Goal: Information Seeking & Learning: Learn about a topic

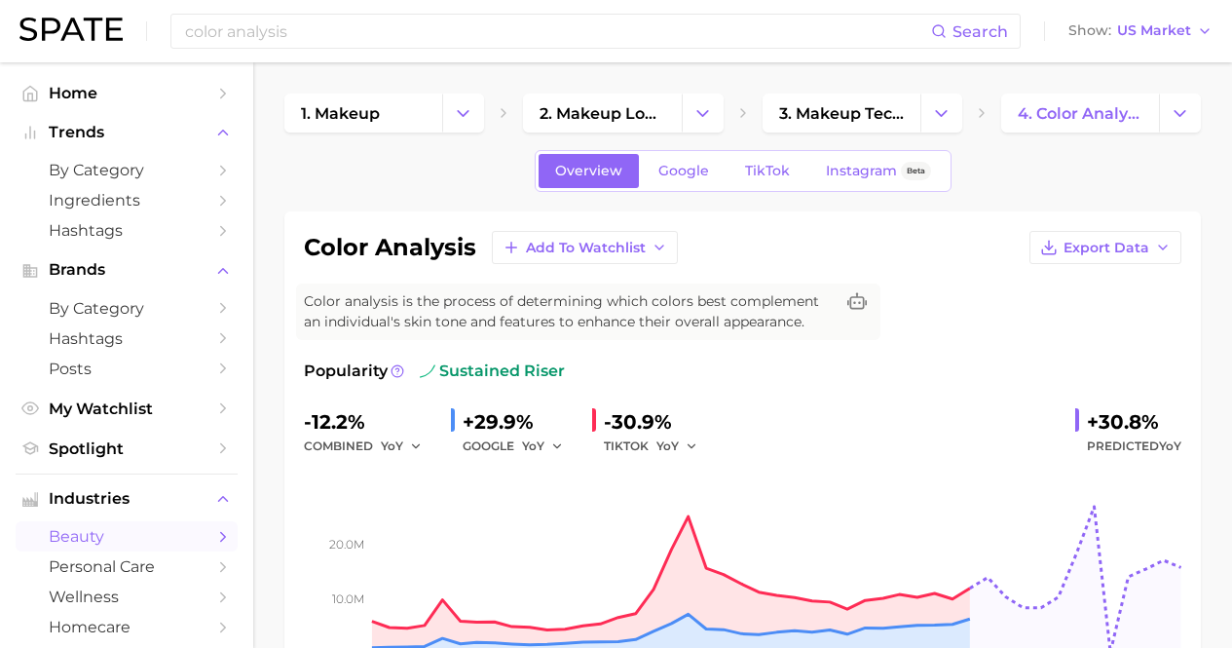
click at [424, 12] on div "color analysis Search Show US Market" at bounding box center [615, 31] width 1193 height 62
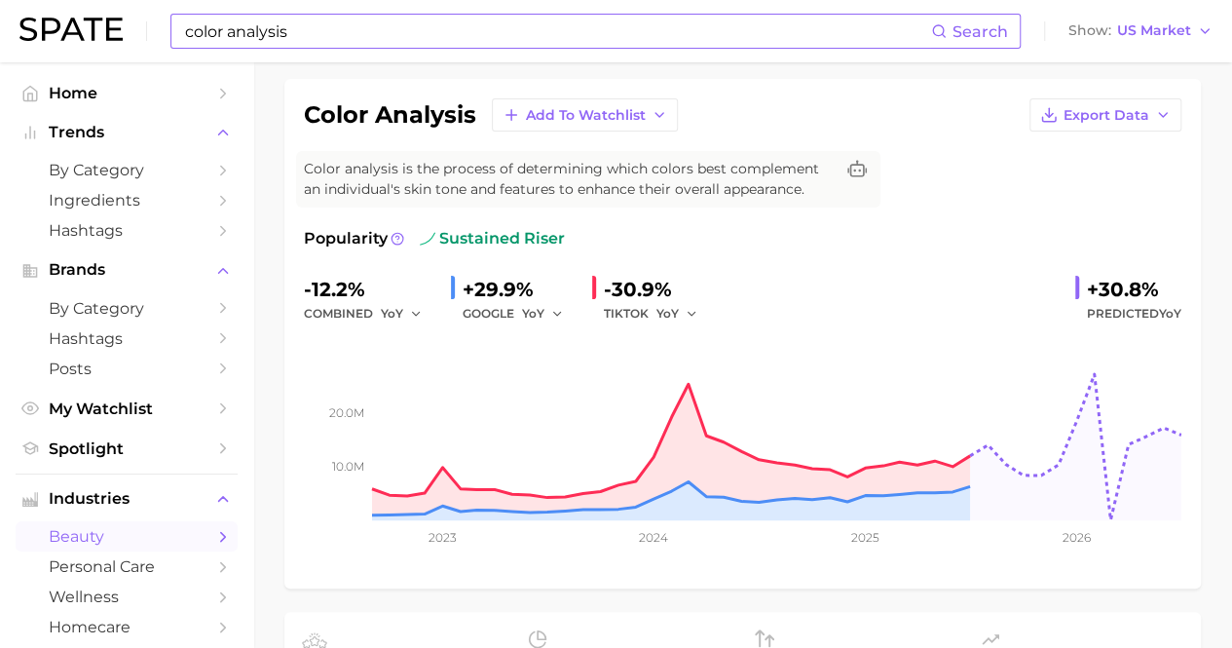
click at [425, 26] on input "color analysis" at bounding box center [557, 31] width 748 height 33
type input "c"
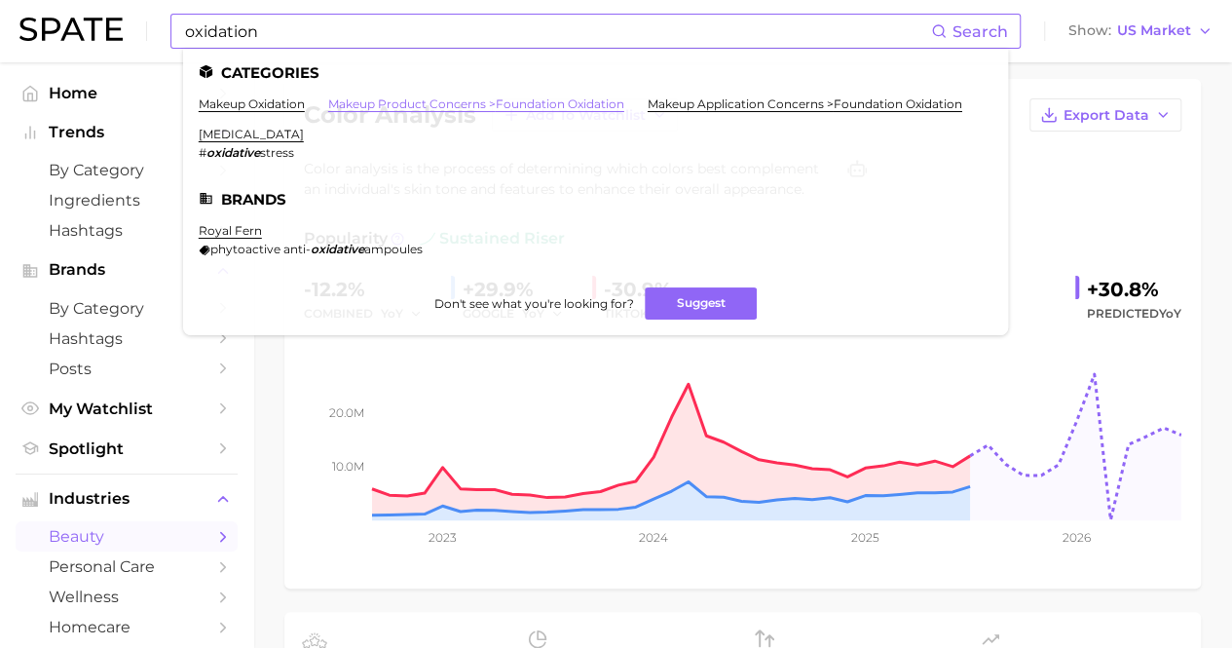
click at [357, 102] on link "makeup product concerns > foundation oxidation" at bounding box center [476, 103] width 296 height 15
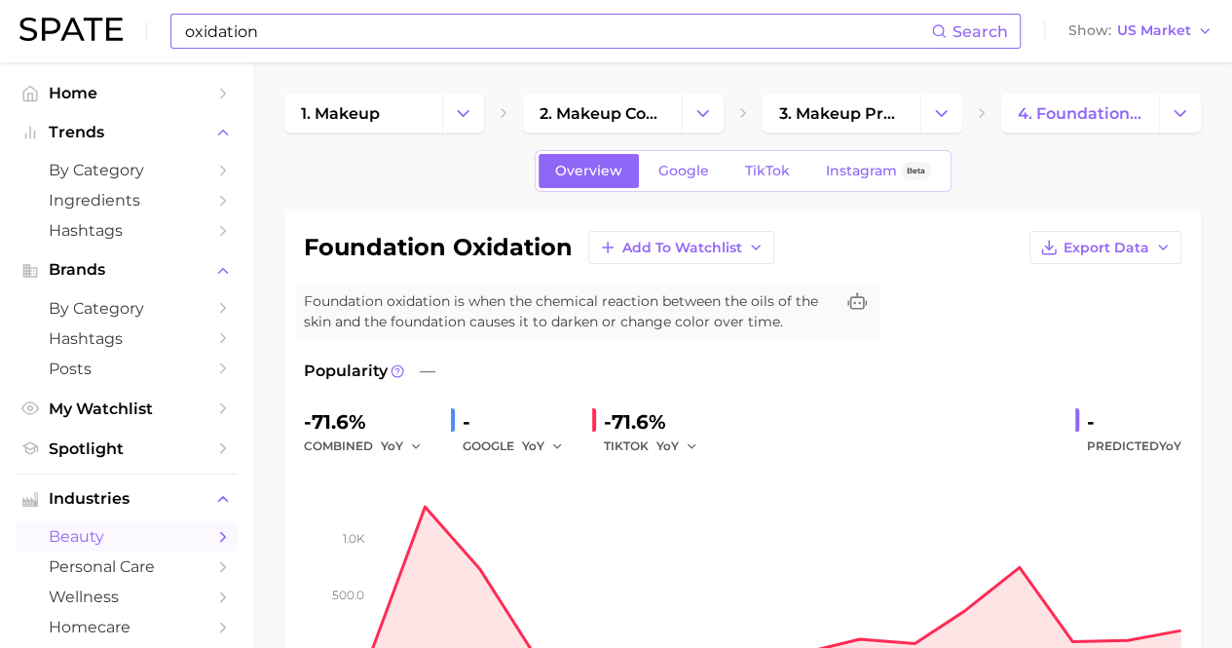
click at [350, 19] on input "oxidation" at bounding box center [557, 31] width 748 height 33
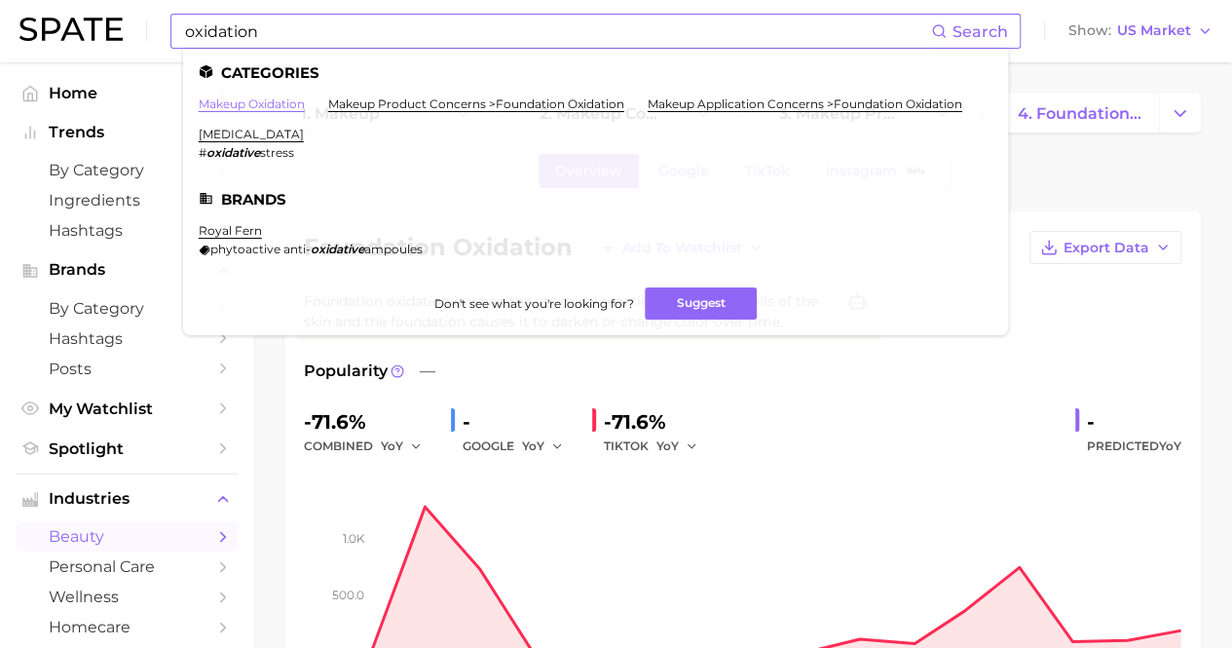
click at [273, 104] on link "makeup oxidation" at bounding box center [252, 103] width 106 height 15
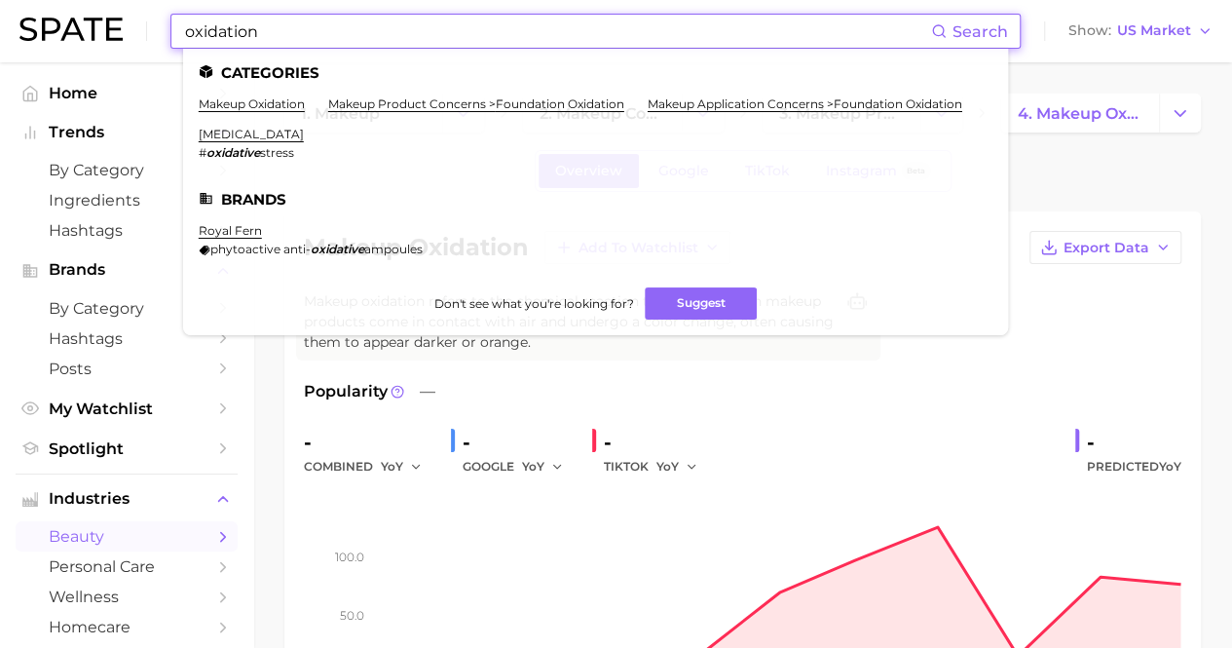
click at [401, 38] on input "oxidation" at bounding box center [557, 31] width 748 height 33
click at [304, 134] on link "[MEDICAL_DATA]" at bounding box center [251, 134] width 105 height 15
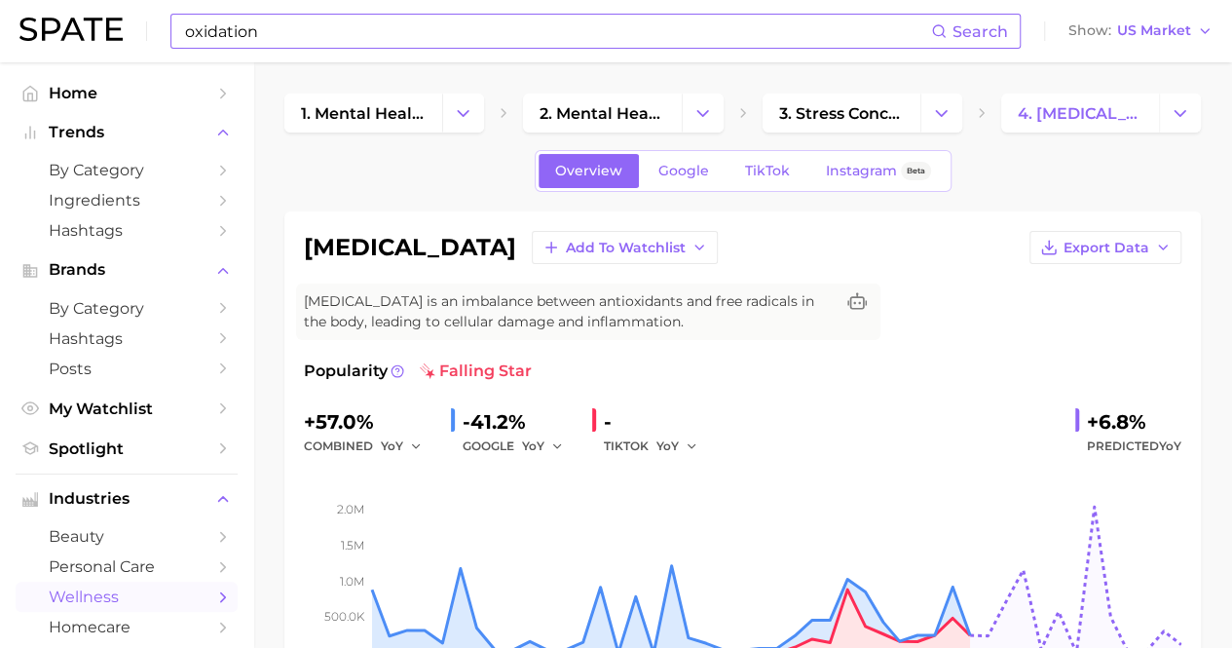
click at [383, 28] on input "oxidation" at bounding box center [557, 31] width 748 height 33
type input "o"
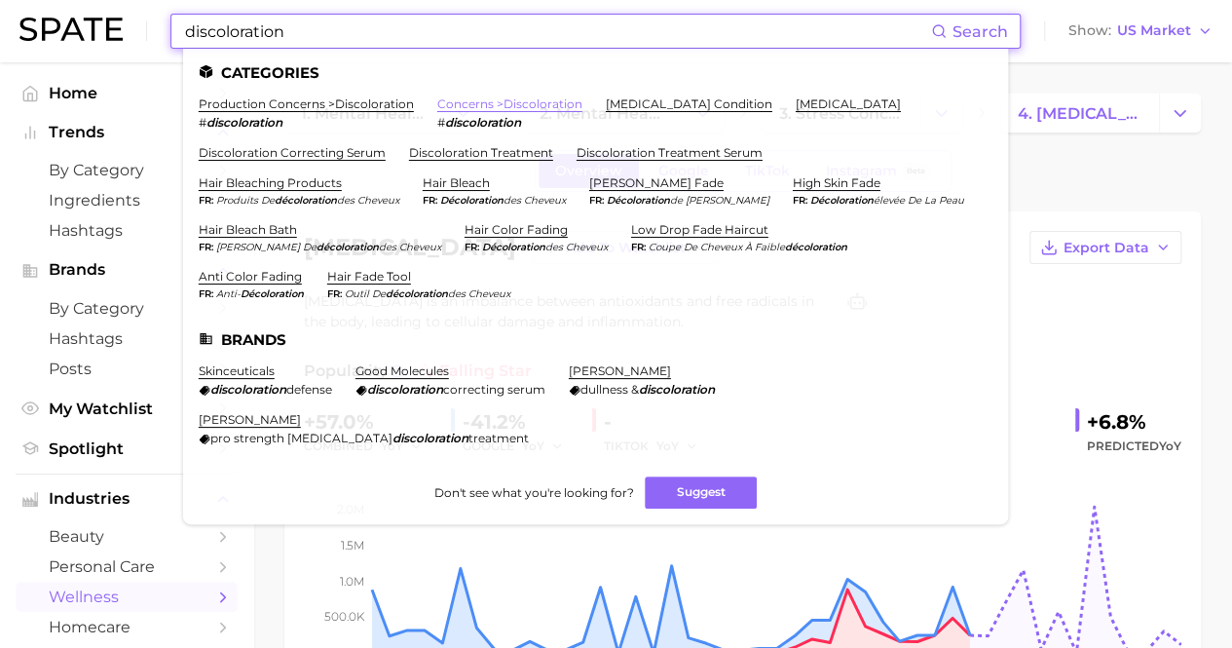
type input "discoloration"
click at [493, 106] on link "concerns > discoloration" at bounding box center [509, 103] width 145 height 15
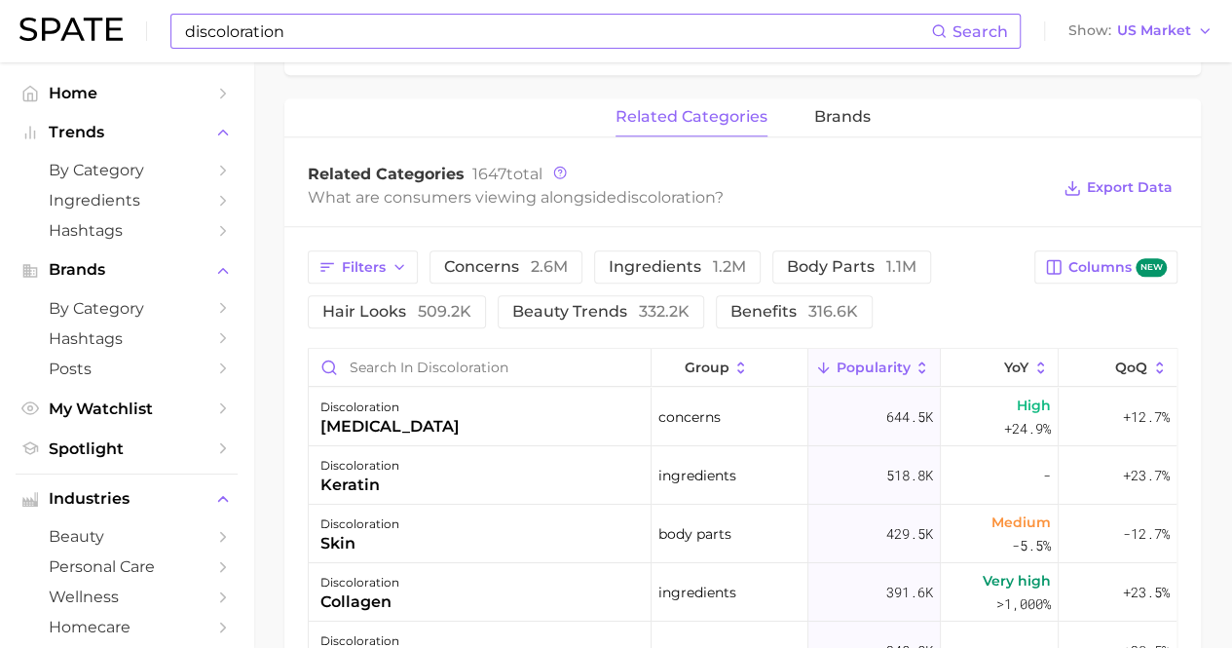
scroll to position [123, 0]
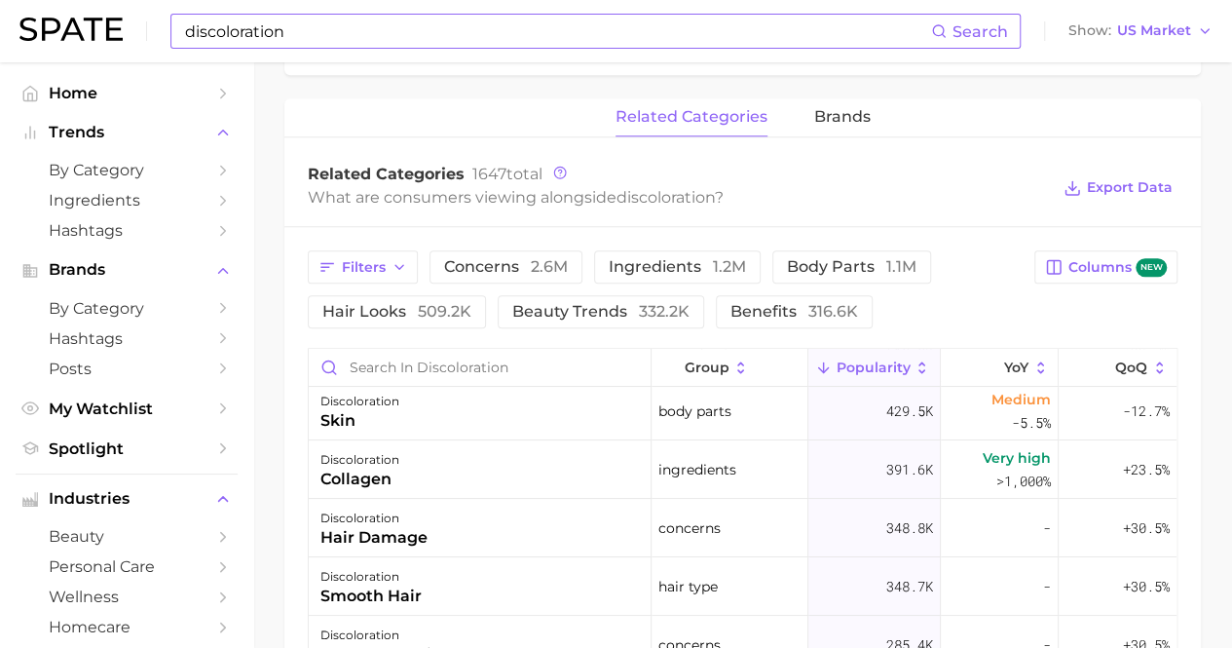
drag, startPoint x: 530, startPoint y: 370, endPoint x: 483, endPoint y: 126, distance: 249.0
click at [483, 126] on div "related categories brands" at bounding box center [742, 117] width 917 height 39
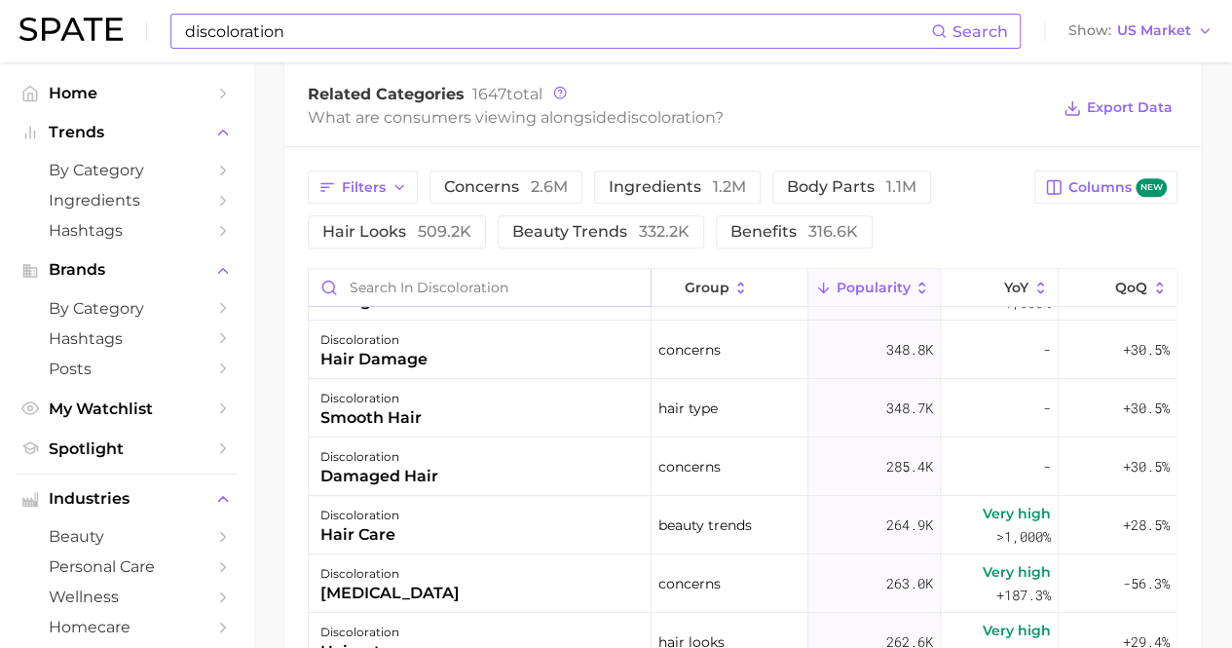
scroll to position [208, 0]
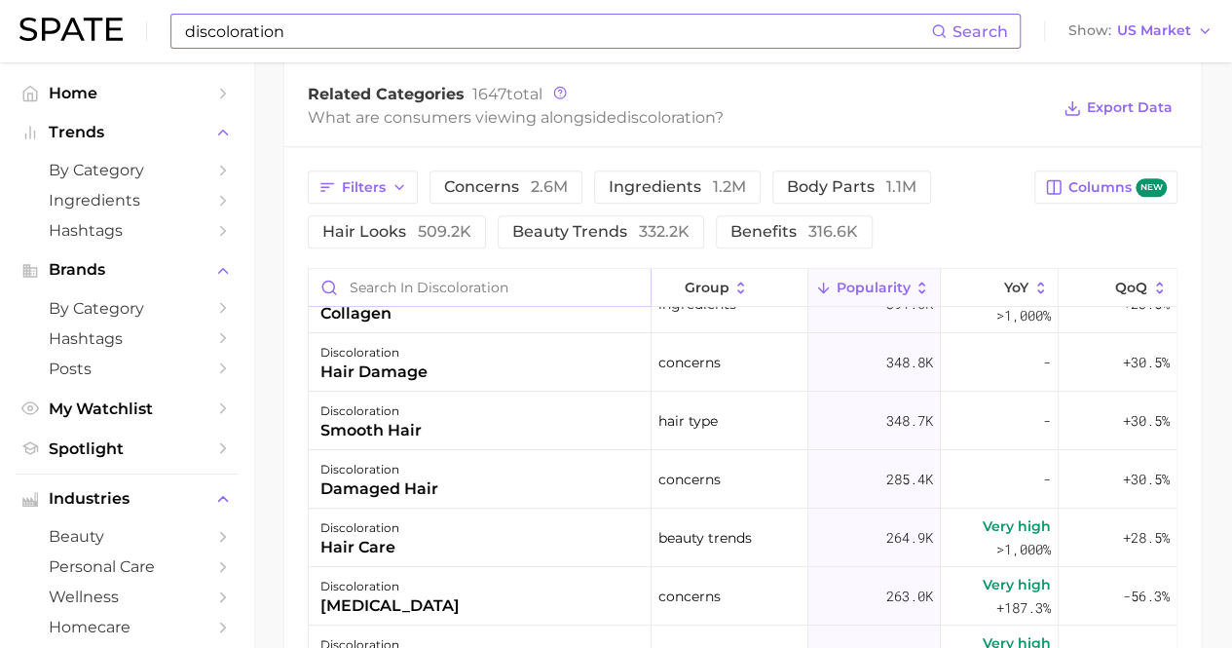
click at [569, 282] on input "Search in discoloration" at bounding box center [480, 287] width 342 height 37
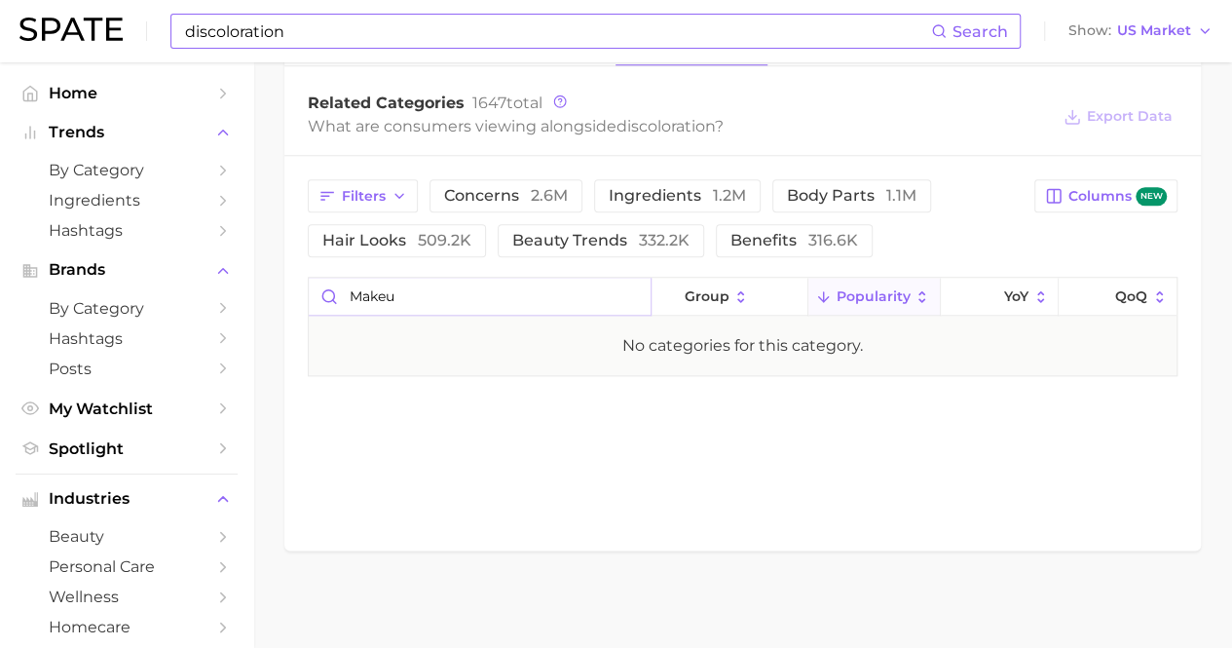
scroll to position [939, 0]
type input "m"
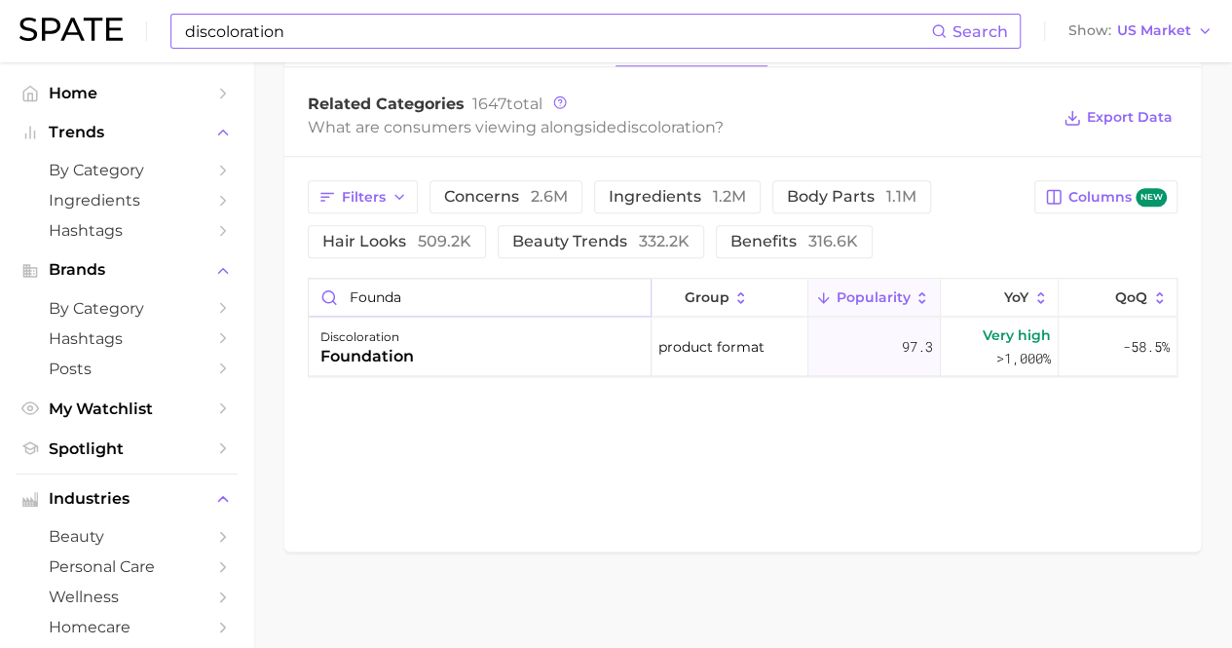
type input "founda"
